Goal: Transaction & Acquisition: Purchase product/service

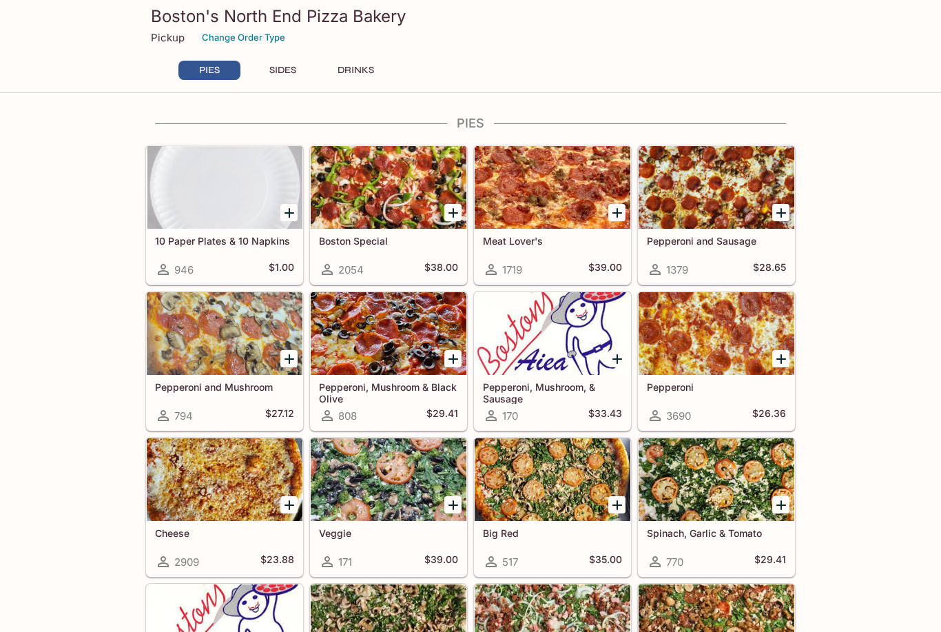
click at [285, 65] on button "SIDES" at bounding box center [282, 70] width 62 height 19
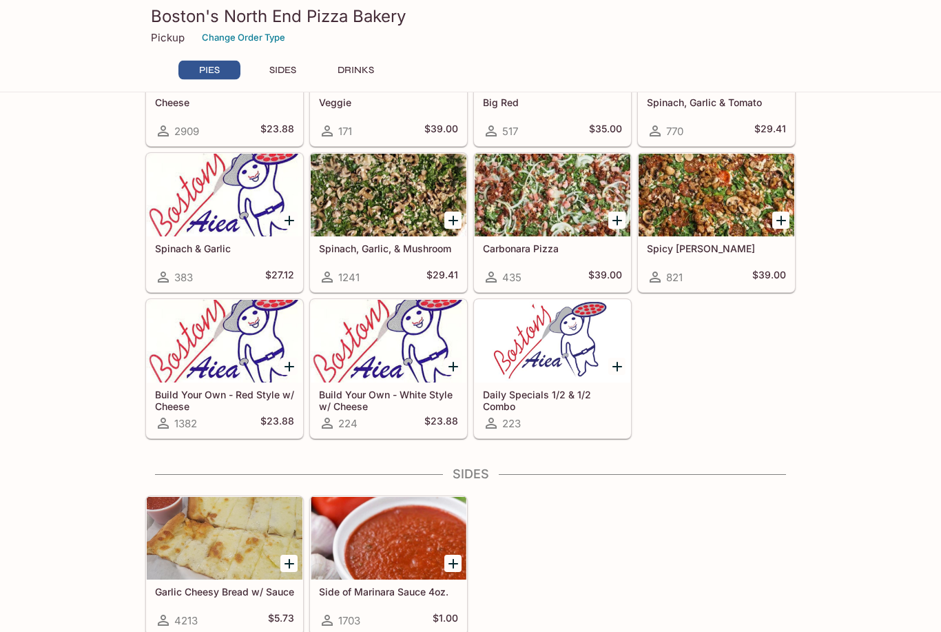
scroll to position [423, 0]
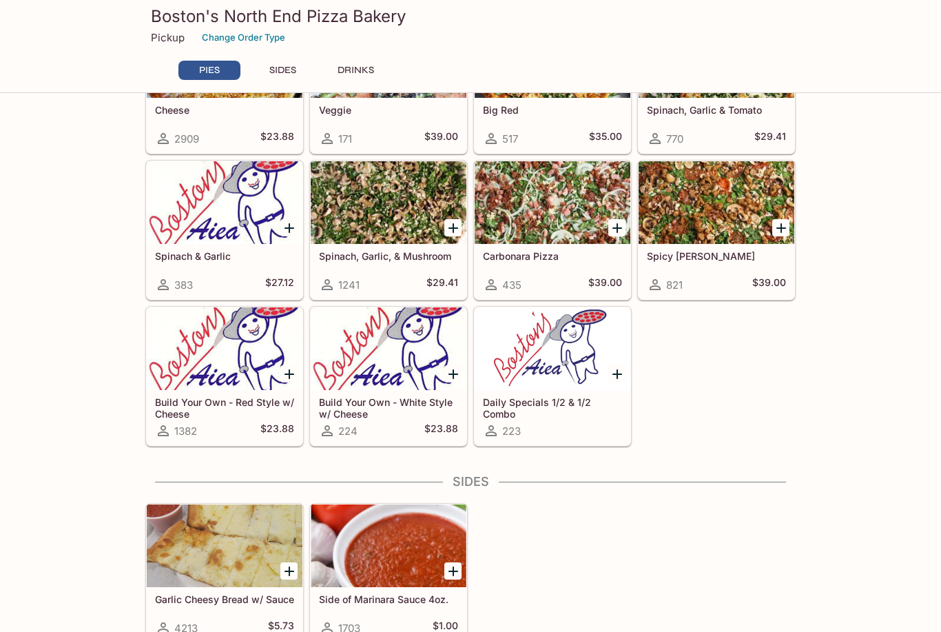
click at [454, 224] on icon "Add Spinach, Garlic, & Mushroom" at bounding box center [454, 228] width 10 height 10
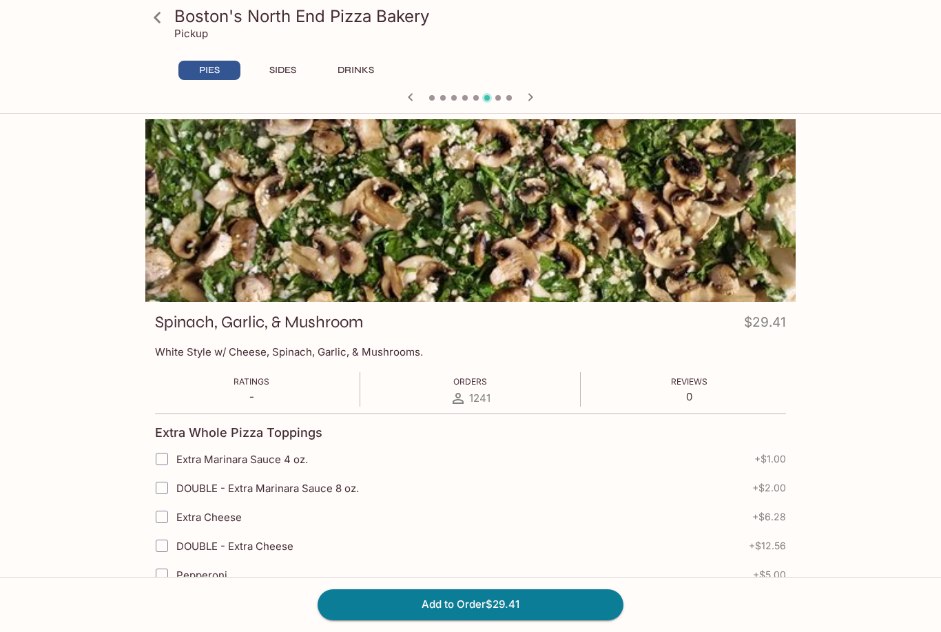
click at [477, 602] on button "Add to Order $29.41" at bounding box center [471, 604] width 306 height 30
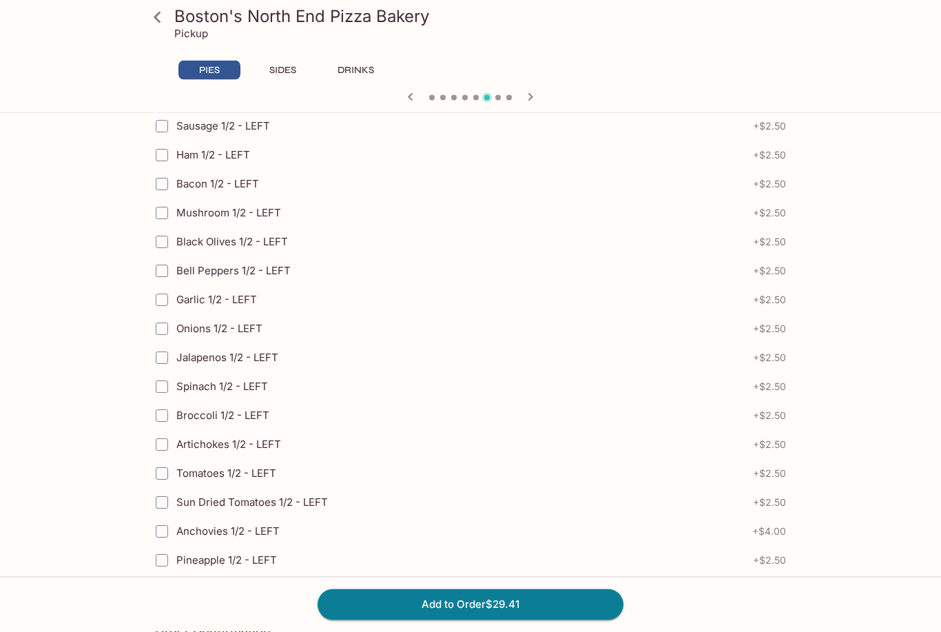
scroll to position [3026, 0]
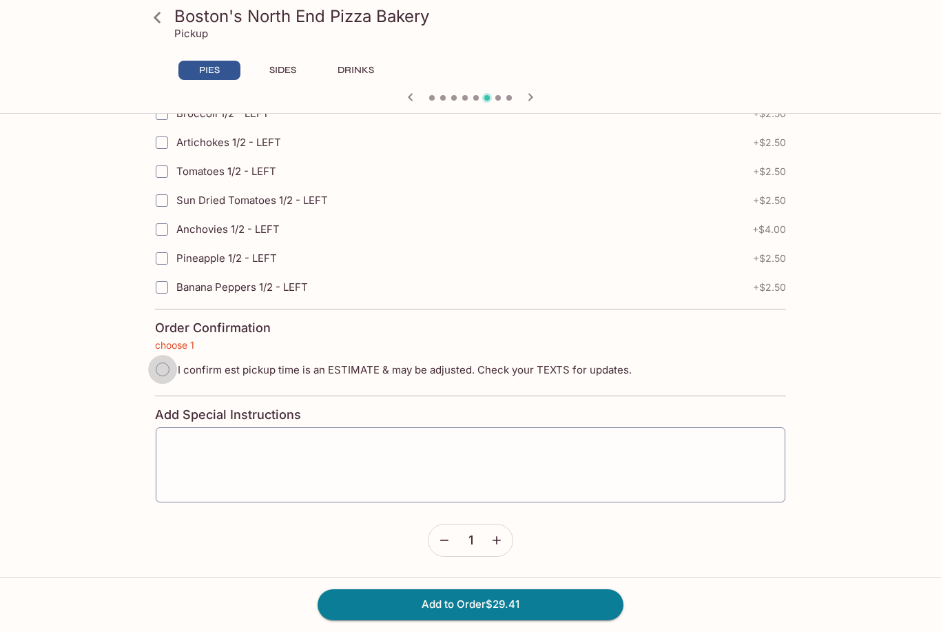
click at [151, 371] on input "I confirm est pickup time is an ESTIMATE & may be adjusted. Check your TEXTS fo…" at bounding box center [162, 369] width 29 height 29
radio input "true"
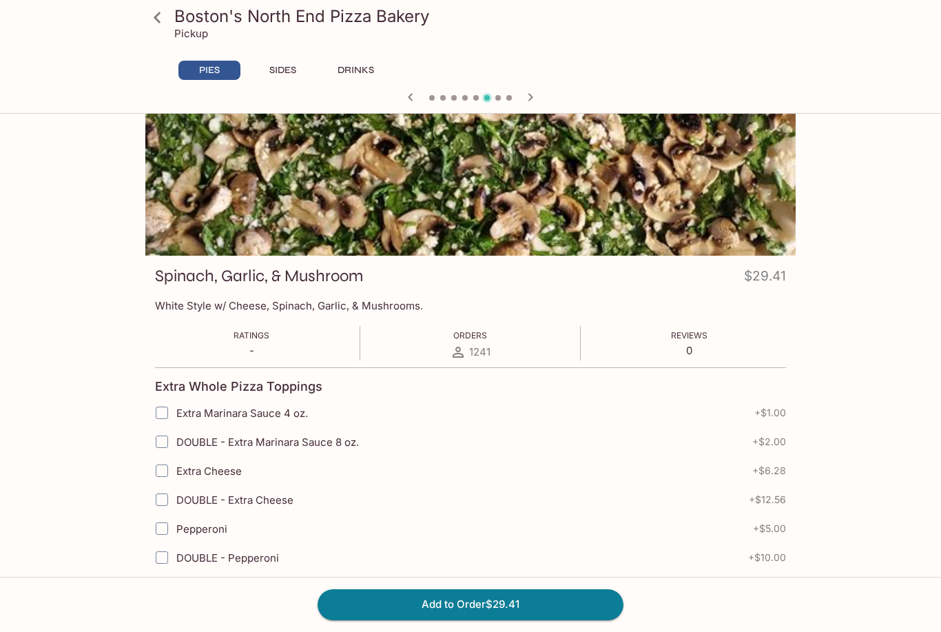
scroll to position [0, 0]
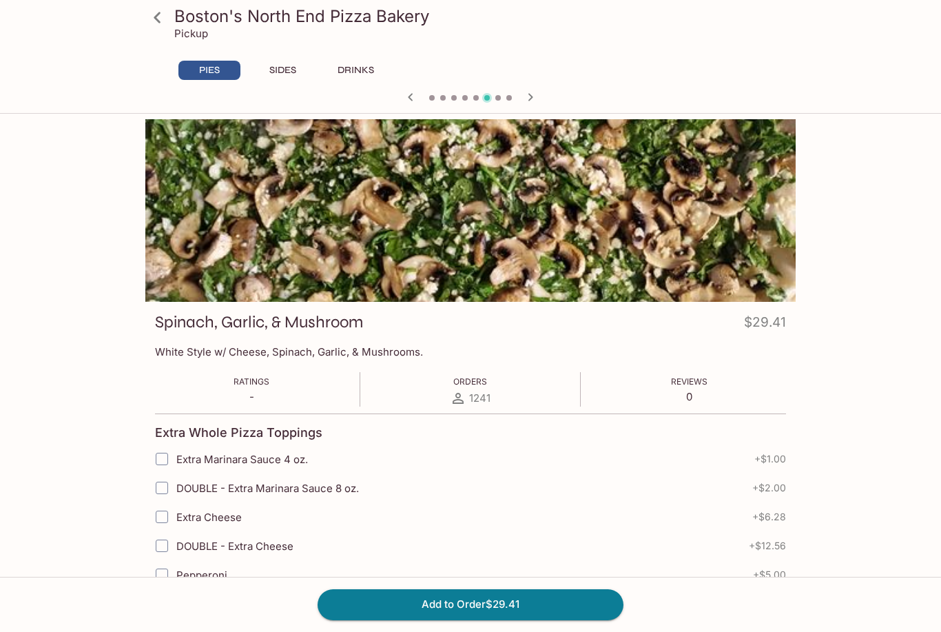
click at [529, 88] on button "button" at bounding box center [531, 97] width 18 height 18
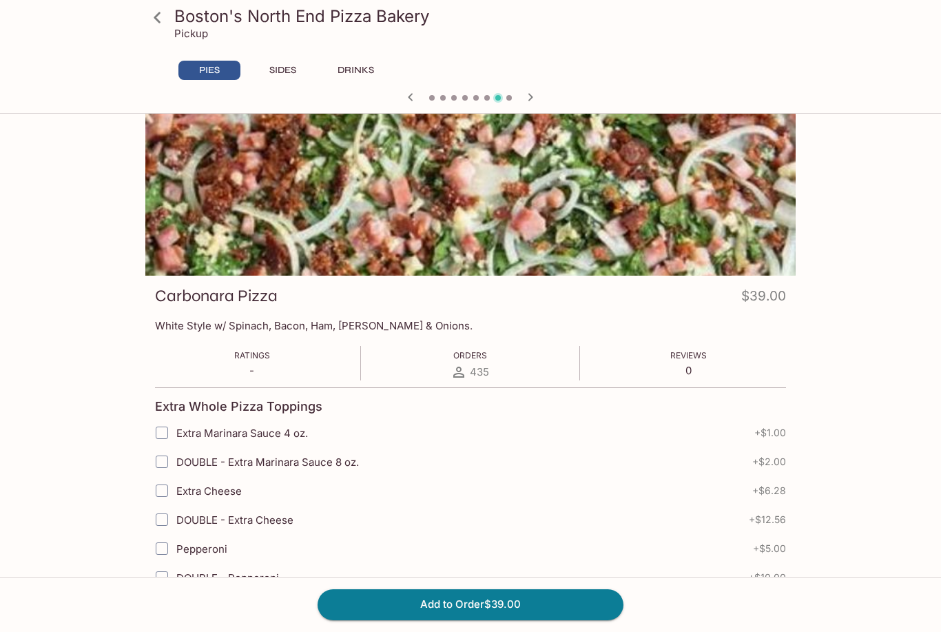
click at [481, 600] on button "Add to Order $39.00" at bounding box center [471, 604] width 306 height 30
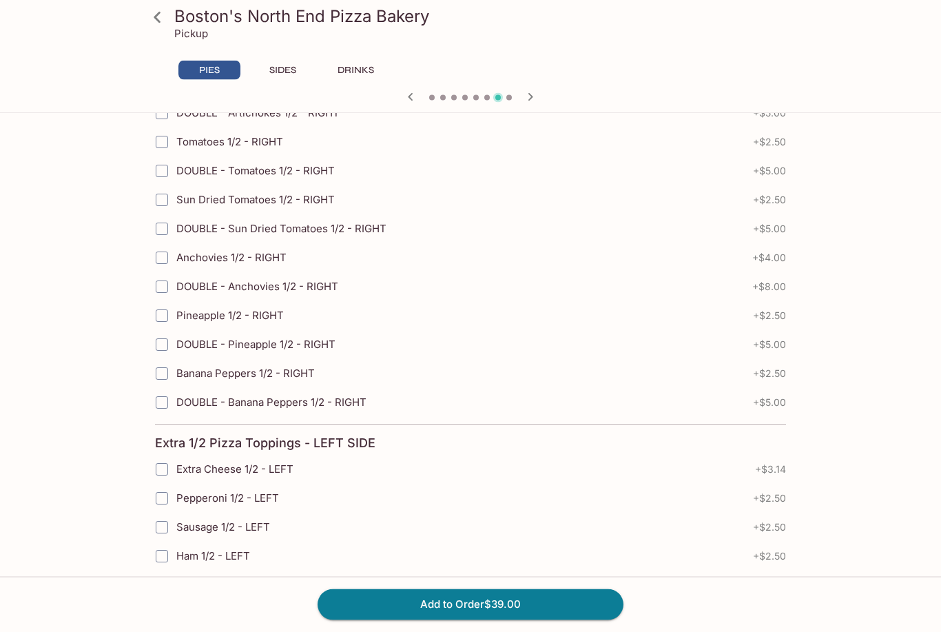
scroll to position [3026, 0]
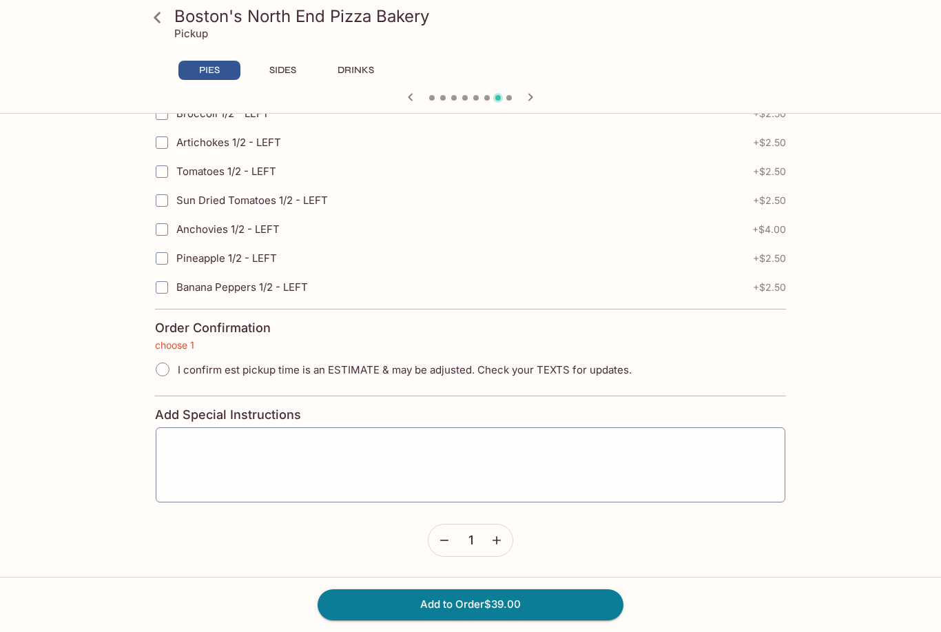
click at [473, 604] on button "Add to Order $39.00" at bounding box center [471, 604] width 306 height 30
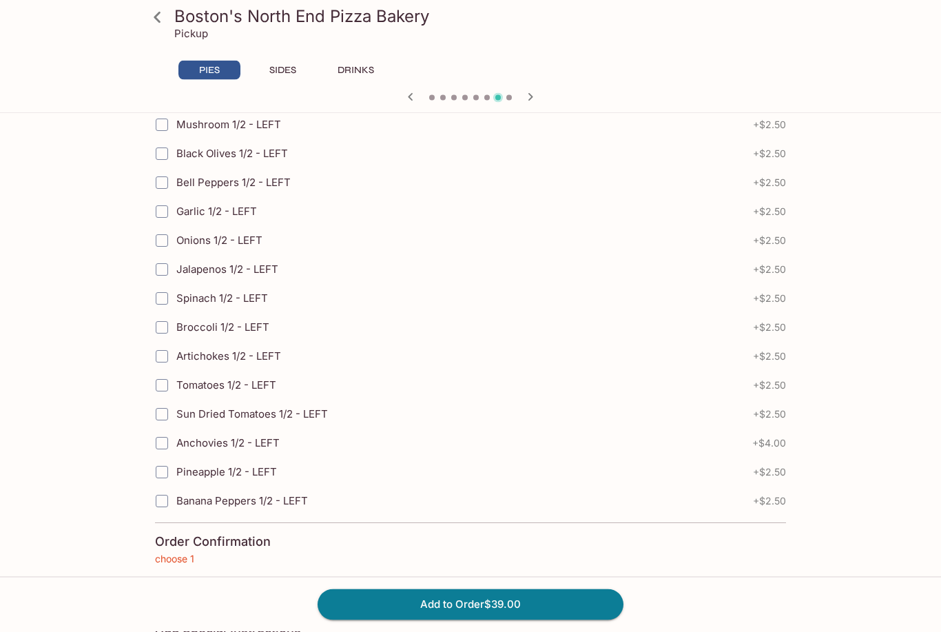
click at [418, 94] on icon "button" at bounding box center [410, 97] width 17 height 17
click at [406, 94] on icon "button" at bounding box center [410, 97] width 17 height 17
click at [410, 99] on icon "button" at bounding box center [410, 97] width 17 height 17
click at [409, 101] on icon "button" at bounding box center [410, 97] width 17 height 17
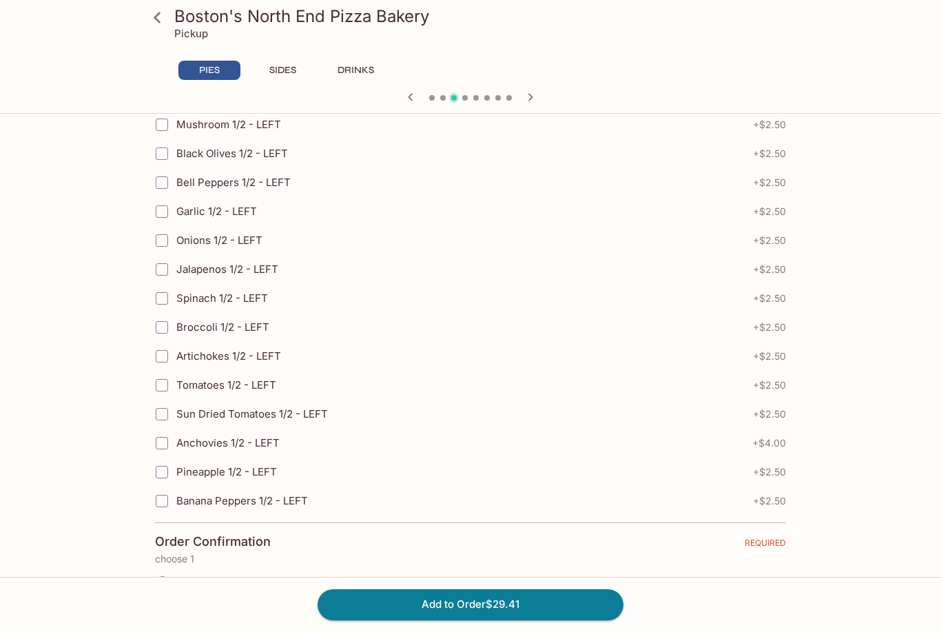
click at [410, 94] on icon "button" at bounding box center [410, 97] width 17 height 17
click at [409, 94] on icon "button" at bounding box center [410, 97] width 17 height 17
click at [415, 102] on icon "button" at bounding box center [410, 97] width 17 height 17
click at [408, 99] on icon "button" at bounding box center [410, 97] width 17 height 17
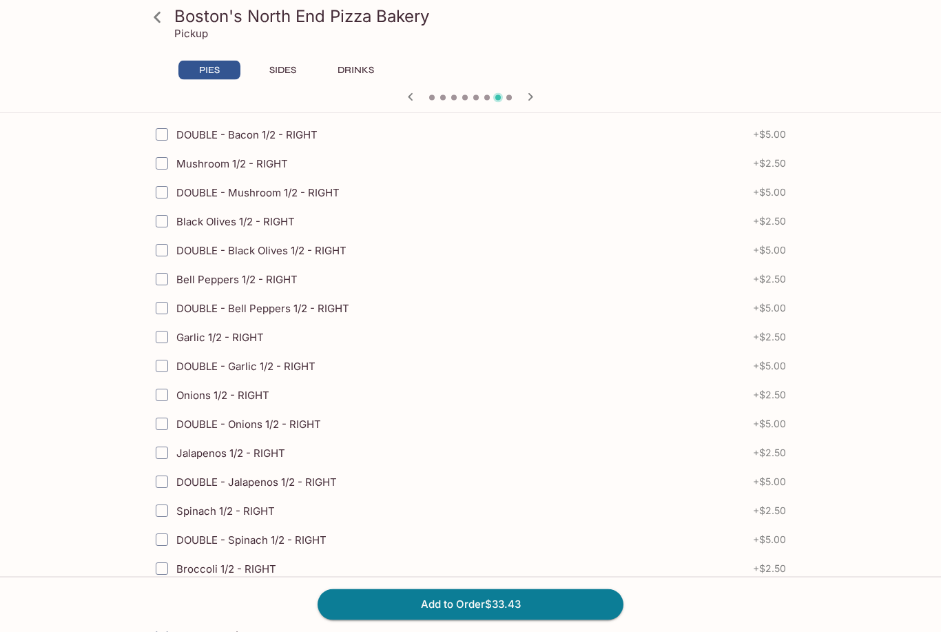
scroll to position [0, 0]
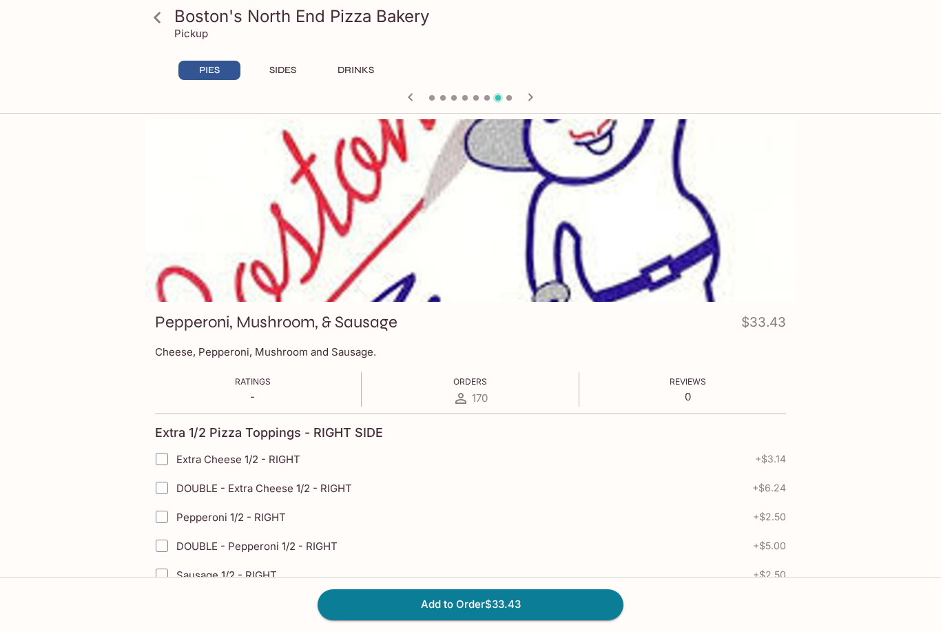
click at [150, 14] on icon at bounding box center [157, 18] width 24 height 24
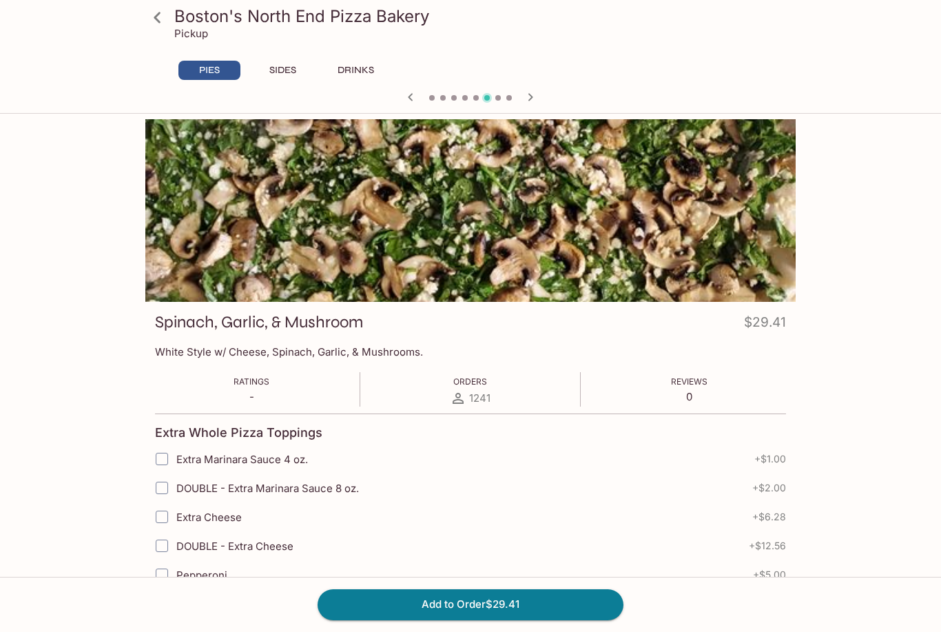
scroll to position [367, 0]
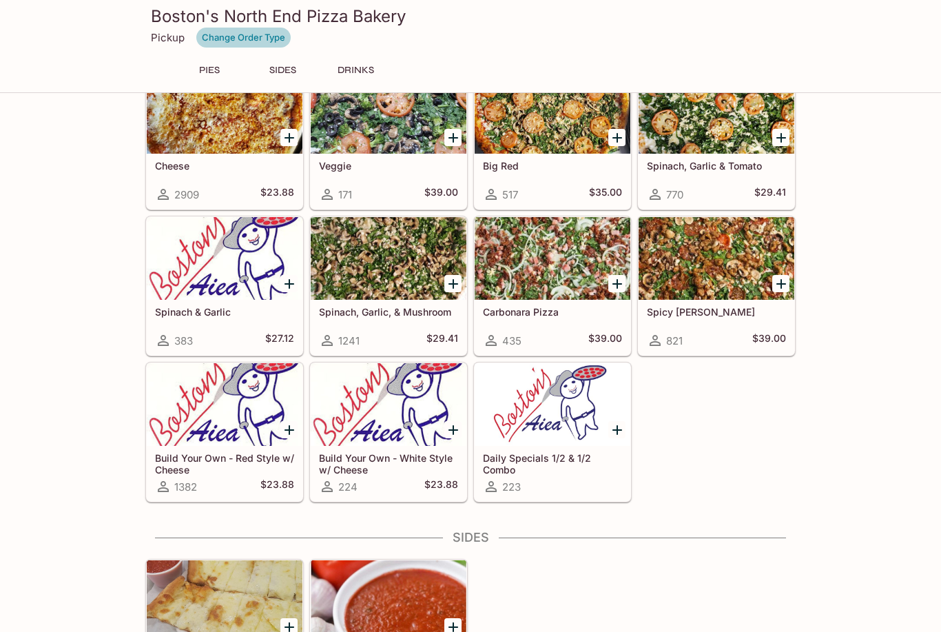
click at [216, 36] on button "Change Order Type" at bounding box center [244, 37] width 96 height 21
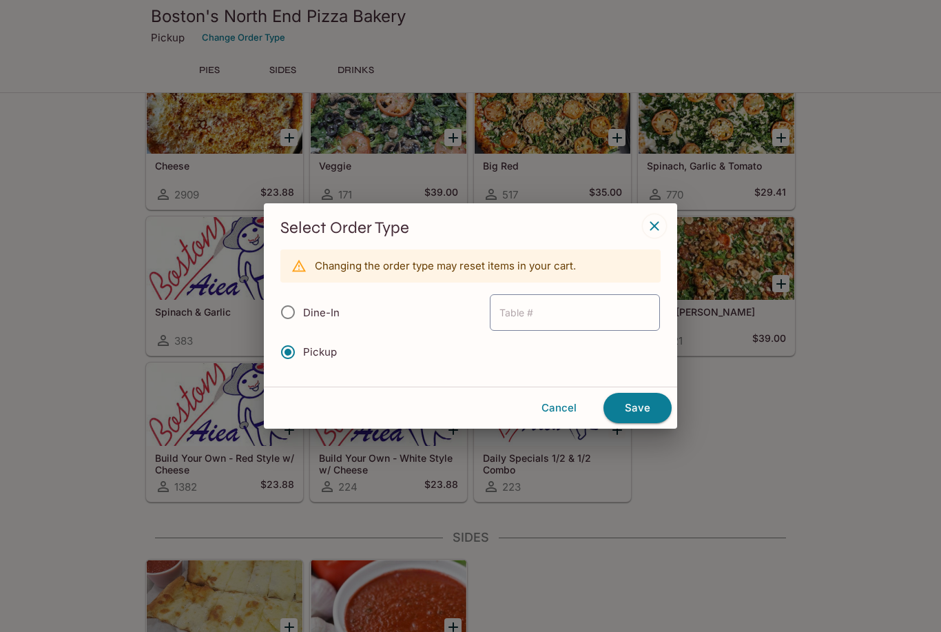
click at [570, 411] on button "Cancel" at bounding box center [559, 407] width 78 height 29
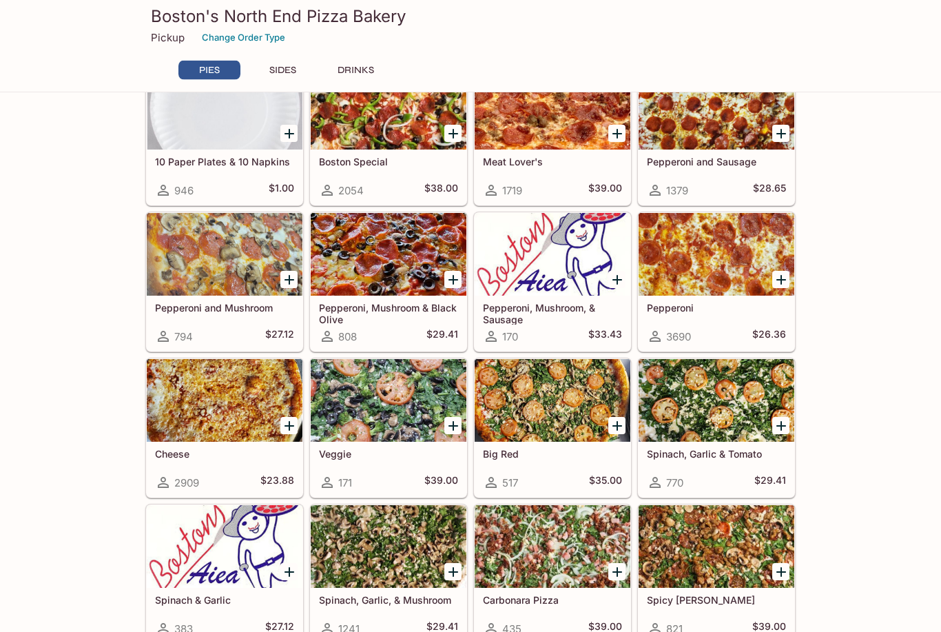
scroll to position [70, 0]
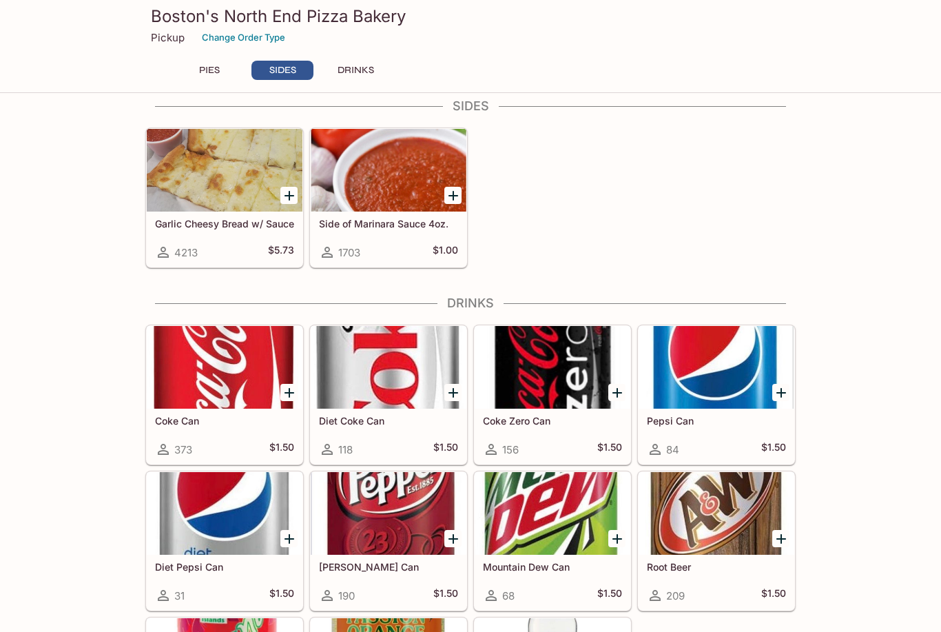
scroll to position [880, 0]
